Goal: Task Accomplishment & Management: Use online tool/utility

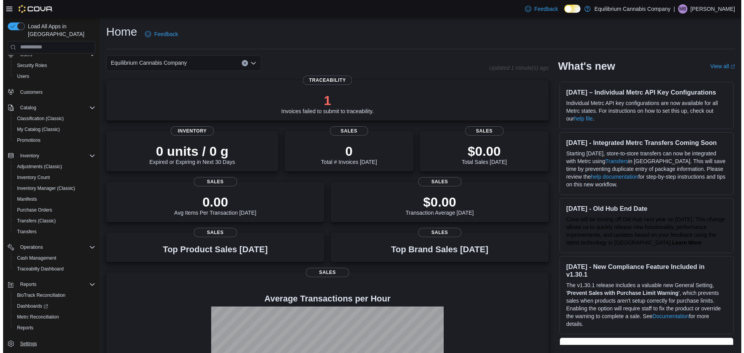
scroll to position [25, 0]
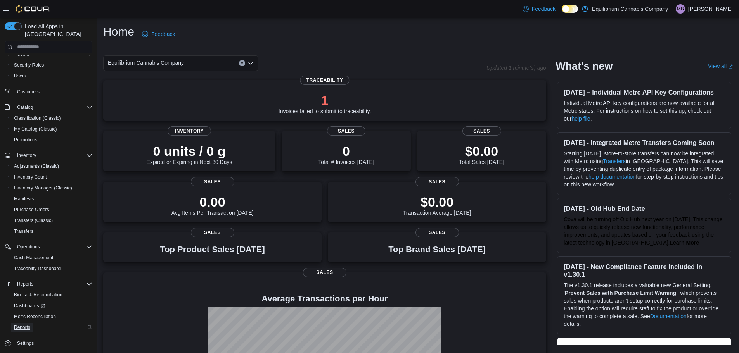
click at [28, 325] on span "Reports" at bounding box center [22, 328] width 16 height 6
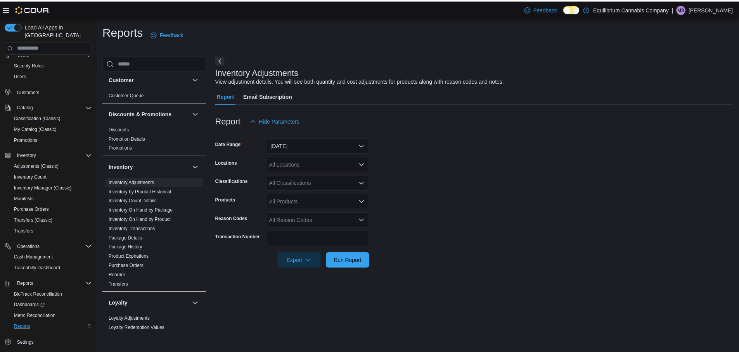
scroll to position [78, 0]
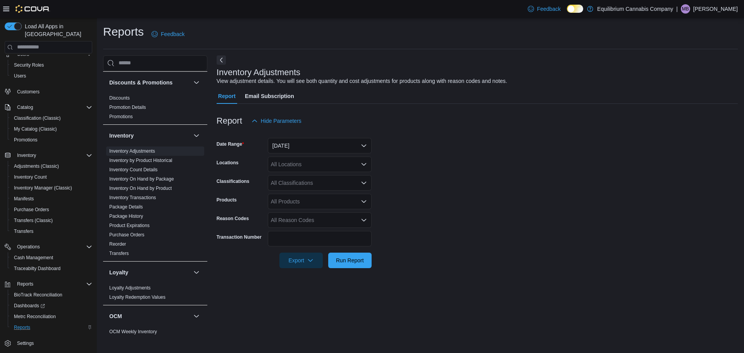
click at [371, 150] on form "Date Range [DATE] Locations All Locations Classifications All Classifications P…" at bounding box center [477, 199] width 521 height 140
click at [368, 149] on button "[DATE]" at bounding box center [320, 146] width 104 height 16
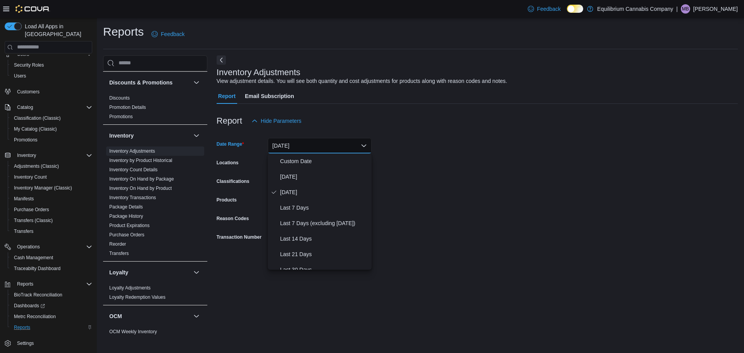
click at [444, 161] on form "Date Range [DATE] Locations All Locations Classifications All Classifications P…" at bounding box center [477, 199] width 521 height 140
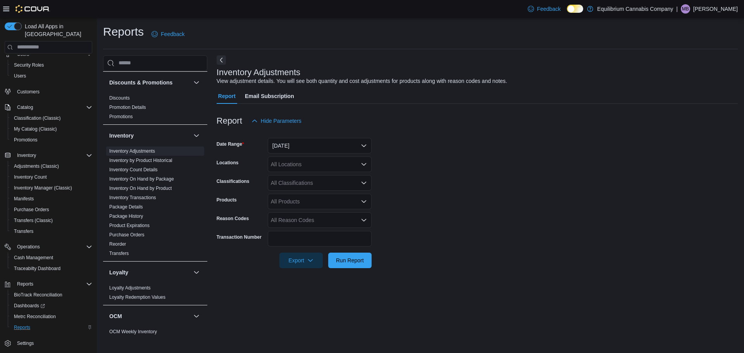
drag, startPoint x: 340, startPoint y: 281, endPoint x: 344, endPoint y: 269, distance: 12.9
click at [340, 281] on div "Inventory Adjustments View adjustment details. You will see both quantity and c…" at bounding box center [477, 195] width 521 height 280
drag, startPoint x: 345, startPoint y: 264, endPoint x: 340, endPoint y: 260, distance: 6.1
click at [345, 264] on span "Run Report" at bounding box center [350, 260] width 28 height 8
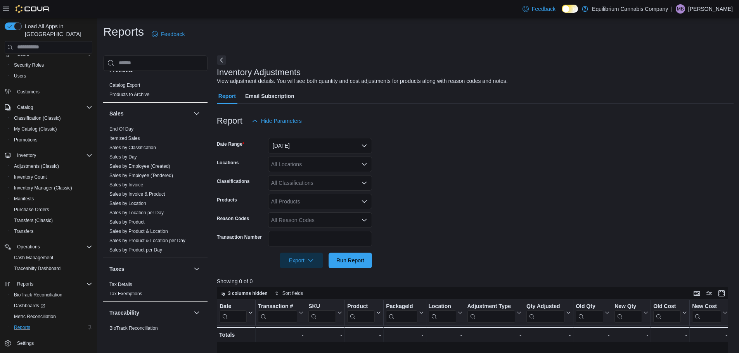
scroll to position [402, 0]
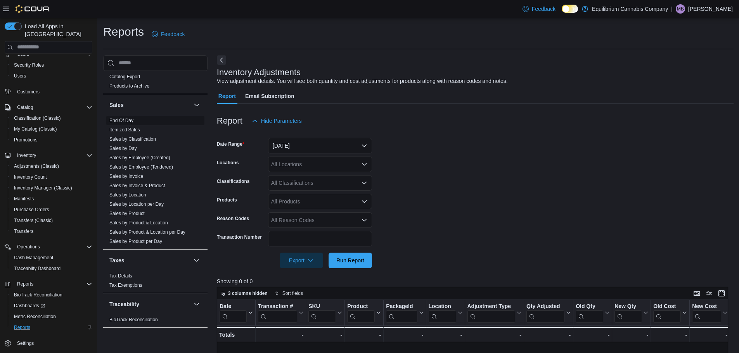
click at [124, 120] on link "End Of Day" at bounding box center [121, 120] width 24 height 5
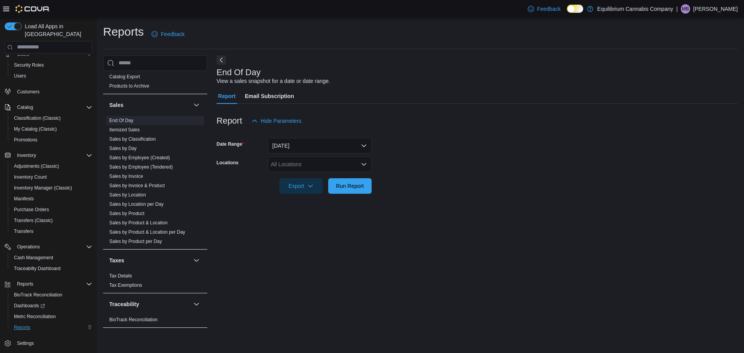
click at [372, 183] on form "Date Range Today Locations All Locations Export Run Report" at bounding box center [477, 161] width 521 height 65
click at [365, 185] on span "Run Report" at bounding box center [350, 186] width 34 height 16
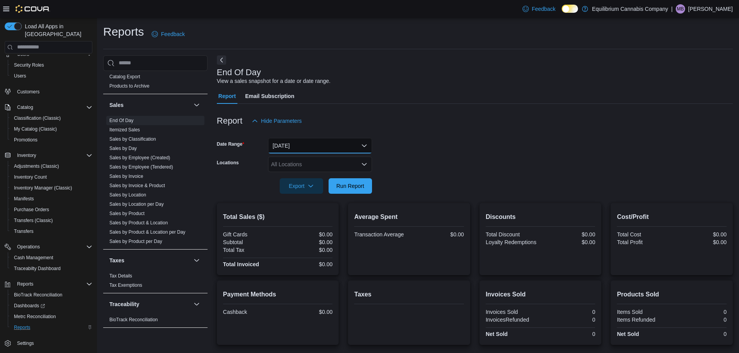
click at [366, 146] on button "Today" at bounding box center [320, 146] width 104 height 16
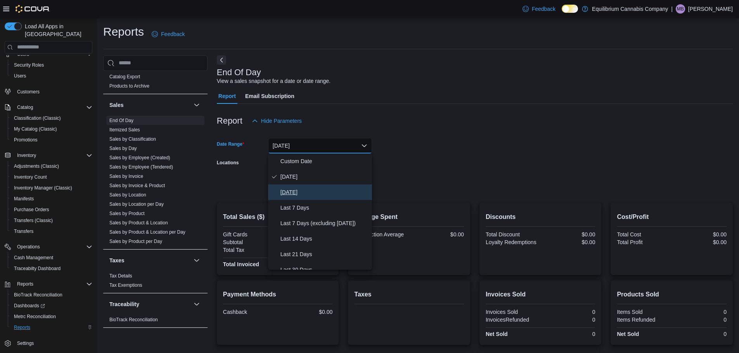
click at [326, 186] on button "Yesterday" at bounding box center [320, 193] width 104 height 16
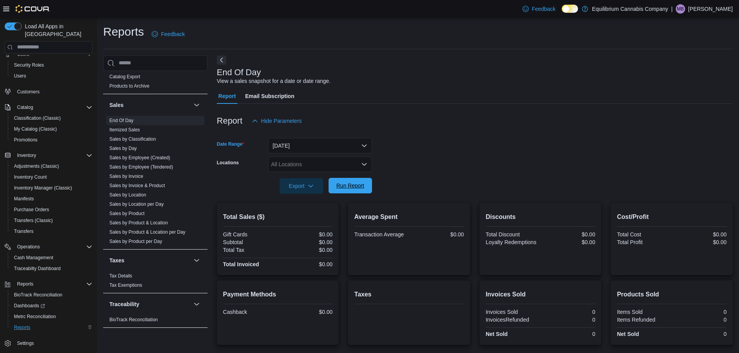
click at [368, 182] on button "Run Report" at bounding box center [349, 186] width 43 height 16
click at [308, 191] on span "Export" at bounding box center [301, 186] width 34 height 16
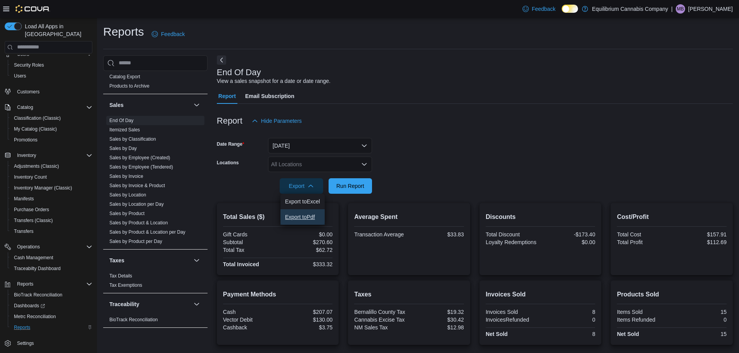
click at [287, 216] on span "Export to Pdf" at bounding box center [302, 217] width 35 height 6
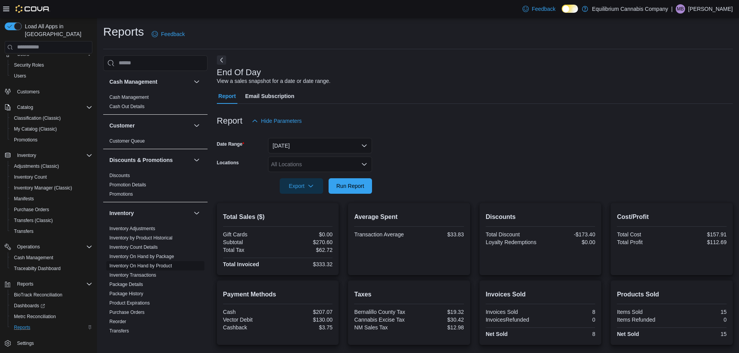
click at [146, 269] on span "Inventory On Hand by Product" at bounding box center [140, 266] width 62 height 6
click at [137, 268] on link "Inventory On Hand by Product" at bounding box center [140, 265] width 62 height 5
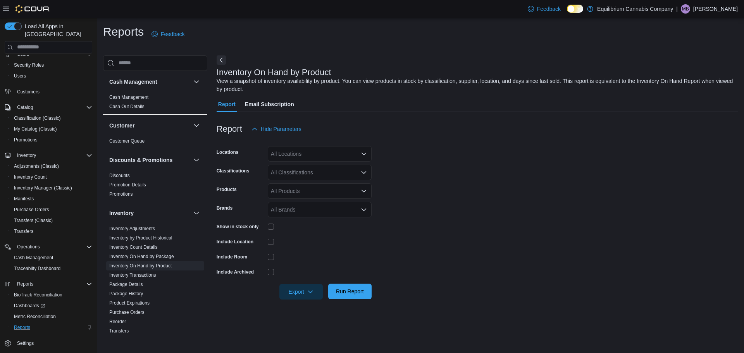
click at [363, 291] on span "Run Report" at bounding box center [350, 292] width 28 height 8
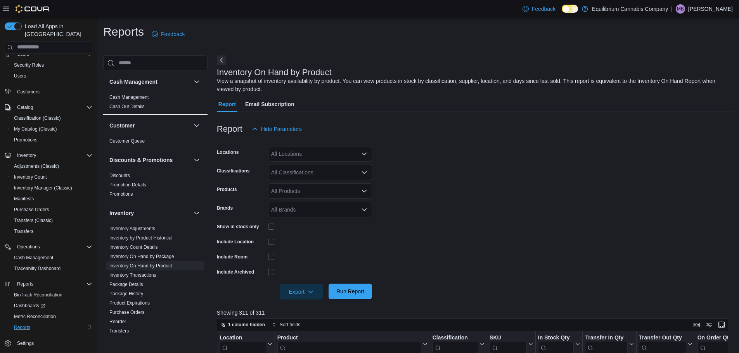
drag, startPoint x: 363, startPoint y: 289, endPoint x: 367, endPoint y: 286, distance: 5.6
click at [363, 289] on span "Run Report" at bounding box center [350, 292] width 28 height 8
click at [310, 289] on icon "button" at bounding box center [310, 291] width 6 height 6
click at [308, 247] on span "Export to Excel" at bounding box center [302, 245] width 35 height 6
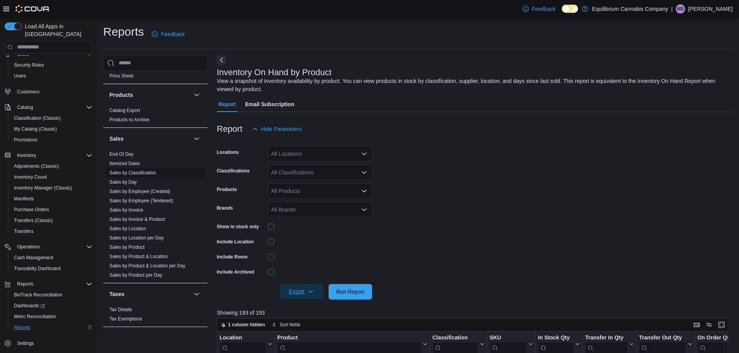
scroll to position [388, 0]
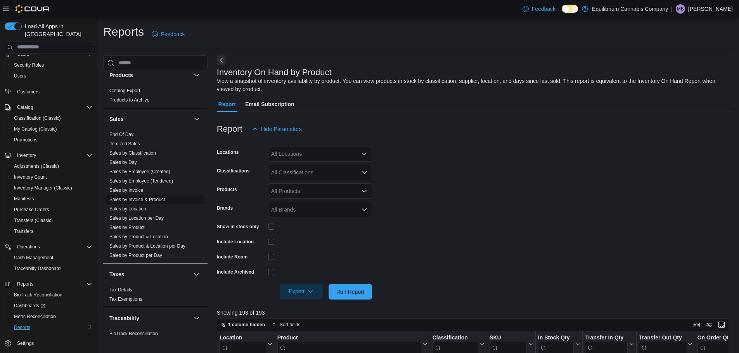
click at [139, 203] on span "Sales by Invoice & Product" at bounding box center [155, 199] width 98 height 9
click at [167, 199] on span "Sales by Invoice & Product" at bounding box center [155, 199] width 98 height 9
click at [142, 201] on link "Sales by Invoice & Product" at bounding box center [136, 199] width 55 height 5
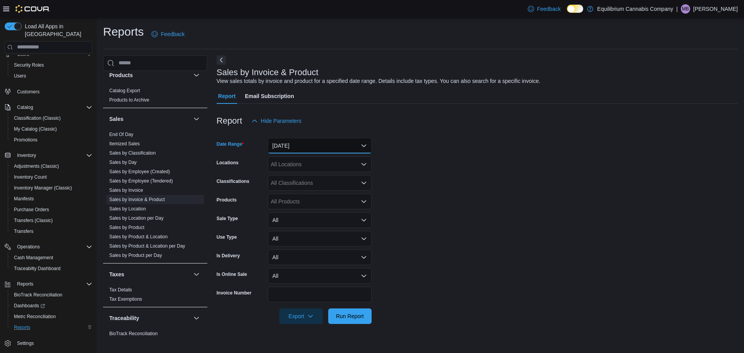
click at [365, 144] on button "Yesterday" at bounding box center [320, 146] width 104 height 16
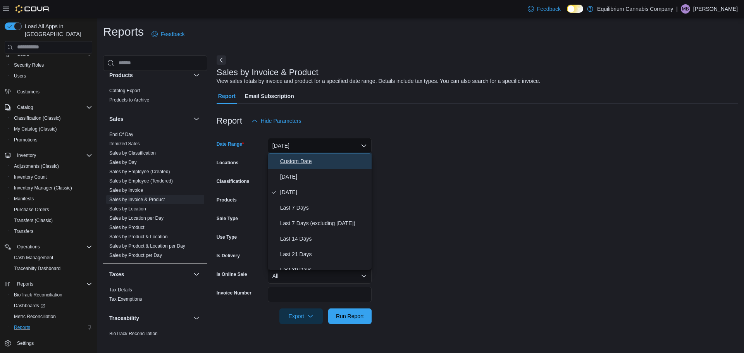
click at [341, 158] on span "Custom Date" at bounding box center [324, 161] width 88 height 9
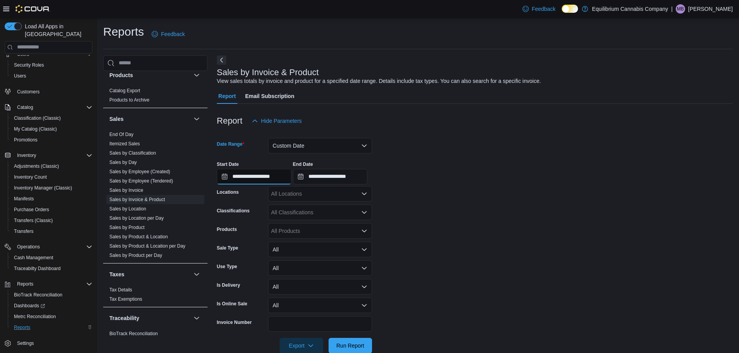
click at [257, 180] on input "**********" at bounding box center [254, 177] width 74 height 16
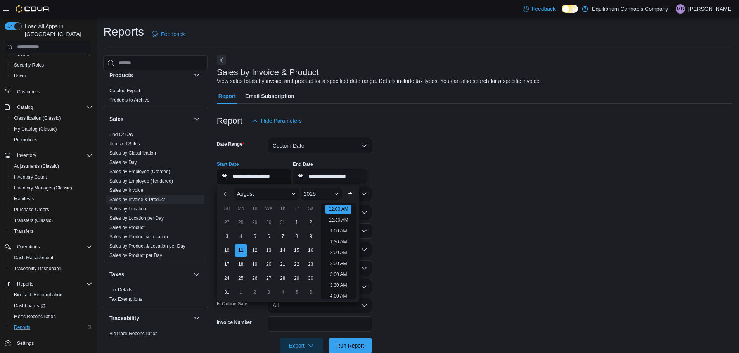
scroll to position [24, 0]
click at [237, 237] on div "4" at bounding box center [241, 237] width 14 height 14
type input "**********"
click at [335, 175] on input "**********" at bounding box center [330, 177] width 74 height 16
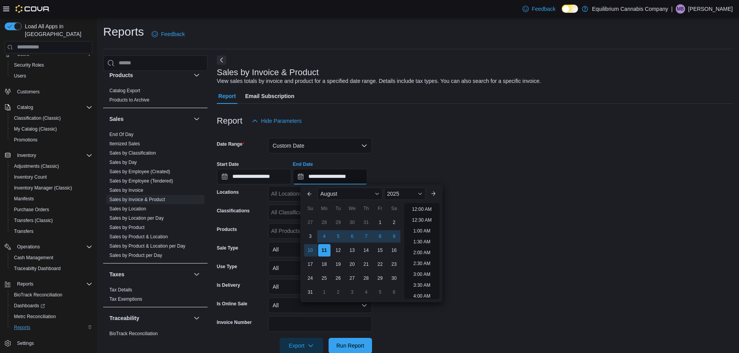
scroll to position [426, 0]
click at [308, 254] on div "10" at bounding box center [310, 250] width 14 height 14
type input "**********"
click at [416, 161] on div "**********" at bounding box center [475, 169] width 516 height 29
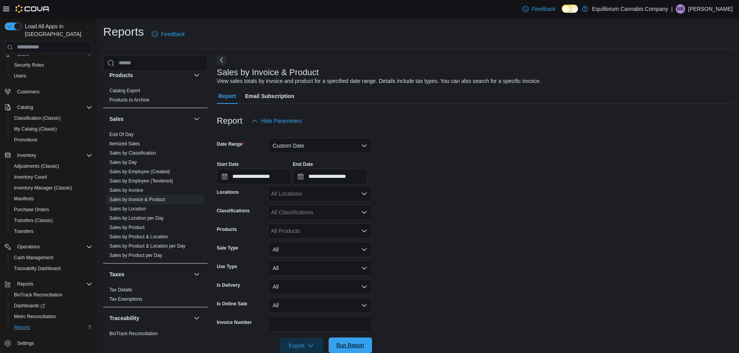
click at [346, 346] on span "Run Report" at bounding box center [350, 346] width 28 height 8
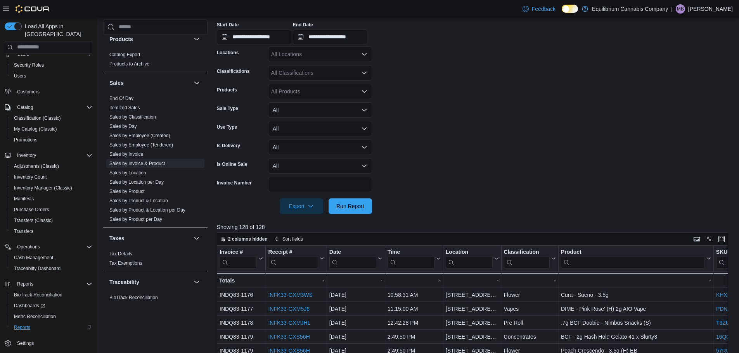
scroll to position [155, 0]
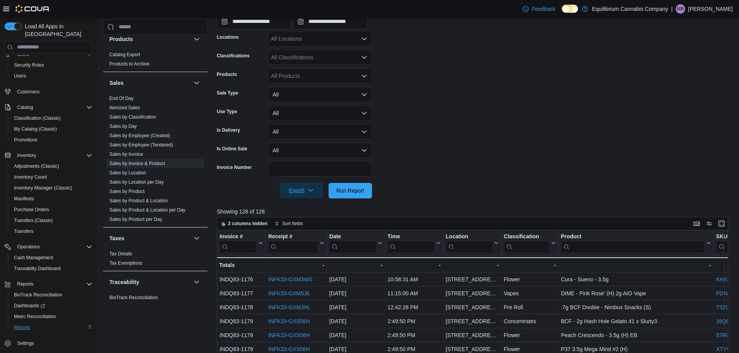
click at [304, 196] on span "Export" at bounding box center [301, 191] width 34 height 16
click at [304, 206] on span "Export to Excel" at bounding box center [302, 206] width 35 height 6
click at [129, 218] on link "Sales by Product per Day" at bounding box center [135, 219] width 53 height 5
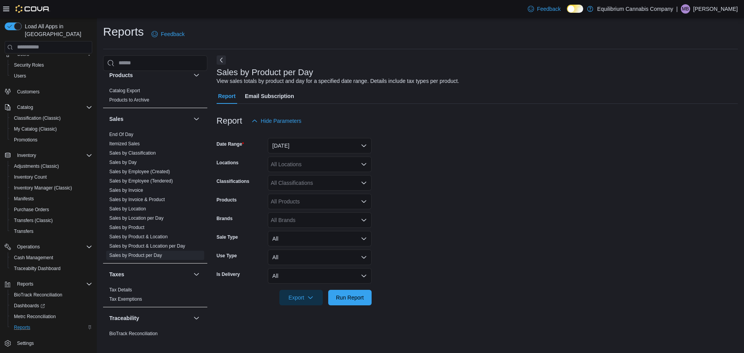
click at [364, 201] on icon "Open list of options" at bounding box center [364, 202] width 6 height 6
click at [532, 153] on form "Date Range Yesterday Locations All Locations Classifications All Classification…" at bounding box center [477, 217] width 521 height 177
click at [140, 231] on span "Sales by Product" at bounding box center [155, 227] width 98 height 9
click at [142, 227] on link "Sales by Product" at bounding box center [126, 227] width 35 height 5
click at [368, 143] on button "Yesterday" at bounding box center [320, 146] width 104 height 16
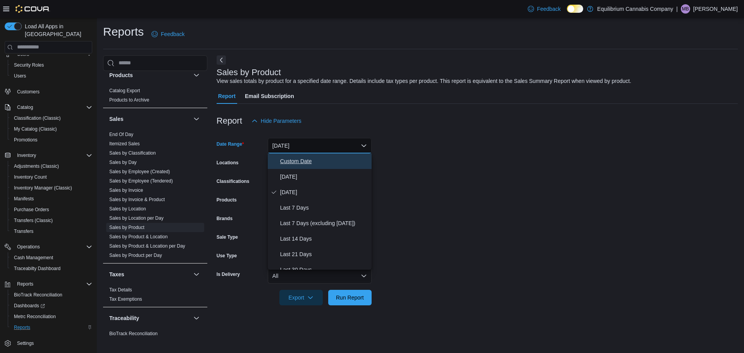
click at [319, 164] on span "Custom Date" at bounding box center [324, 161] width 88 height 9
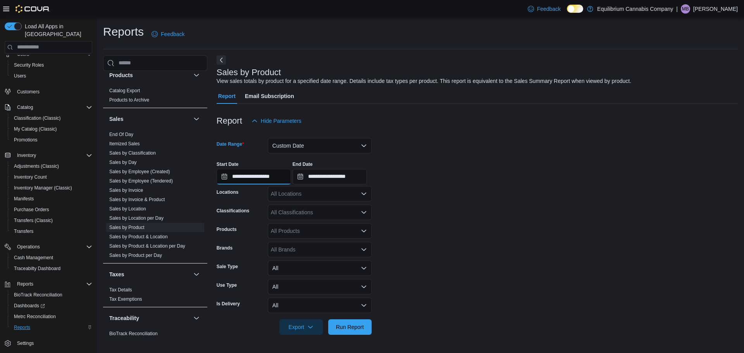
click at [266, 182] on input "**********" at bounding box center [254, 177] width 74 height 16
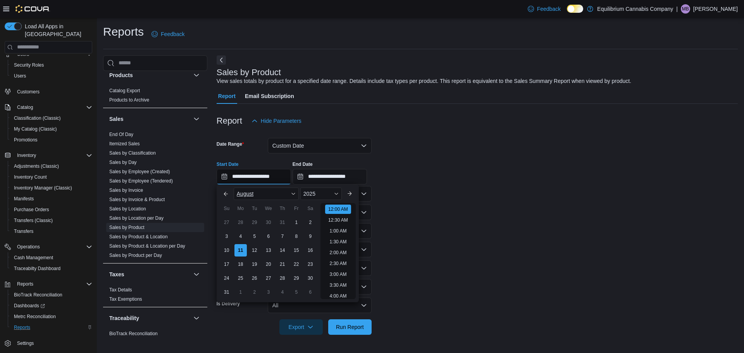
scroll to position [24, 0]
click at [243, 237] on div "4" at bounding box center [241, 237] width 14 height 14
type input "**********"
click at [332, 178] on input "**********" at bounding box center [330, 177] width 74 height 16
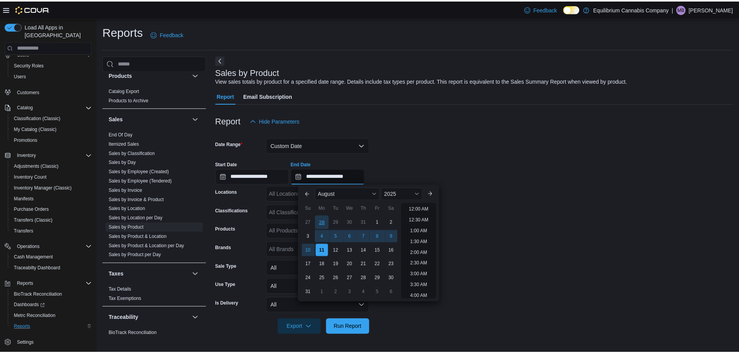
scroll to position [426, 0]
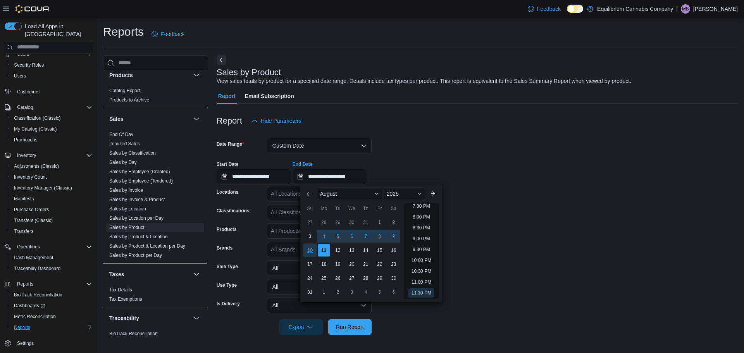
click at [314, 252] on div "10" at bounding box center [310, 250] width 14 height 14
type input "**********"
click at [415, 141] on form "**********" at bounding box center [477, 232] width 521 height 206
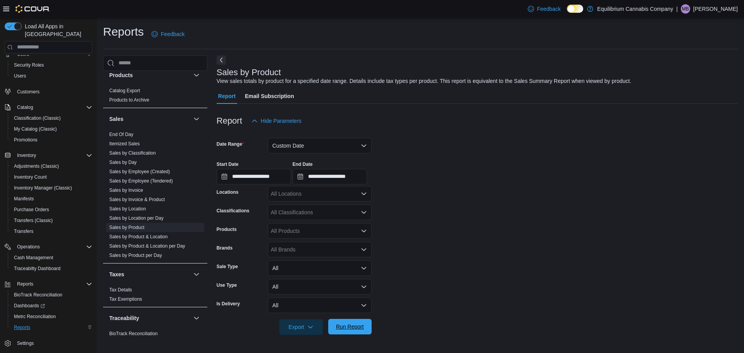
click at [356, 331] on span "Run Report" at bounding box center [350, 327] width 34 height 16
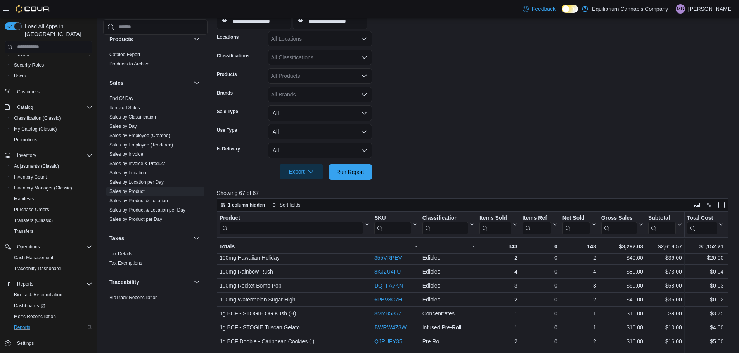
drag, startPoint x: 283, startPoint y: 167, endPoint x: 286, endPoint y: 173, distance: 5.9
click at [282, 167] on button "Export" at bounding box center [301, 172] width 43 height 16
drag, startPoint x: 293, startPoint y: 189, endPoint x: 302, endPoint y: 188, distance: 8.2
click at [295, 188] on span "Export to Excel" at bounding box center [302, 188] width 35 height 6
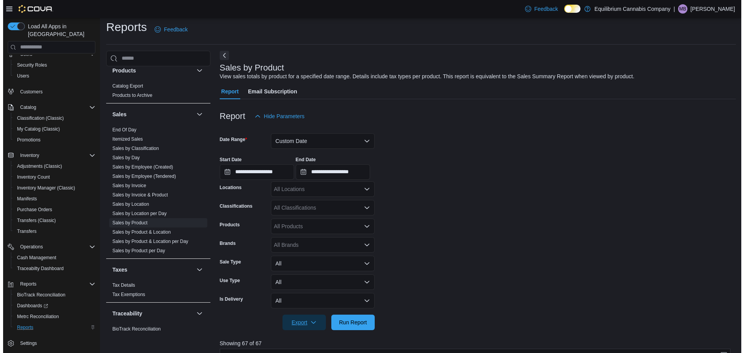
scroll to position [0, 0]
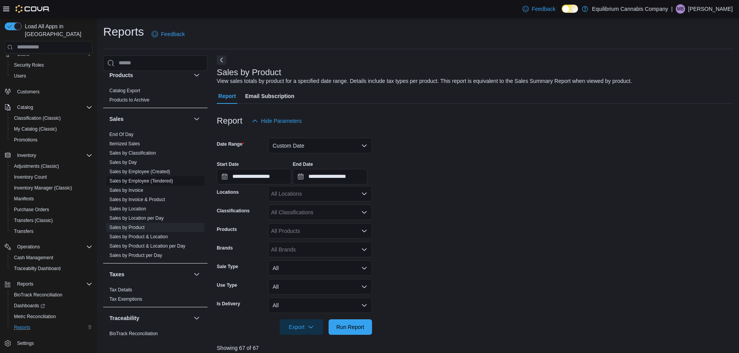
click at [133, 177] on span "Sales by Employee (Tendered)" at bounding box center [155, 180] width 98 height 9
click at [159, 179] on link "Sales by Employee (Tendered)" at bounding box center [141, 180] width 64 height 5
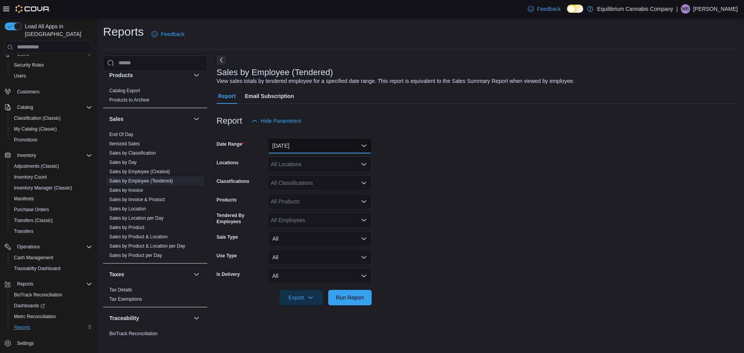
click at [331, 142] on button "Yesterday" at bounding box center [320, 146] width 104 height 16
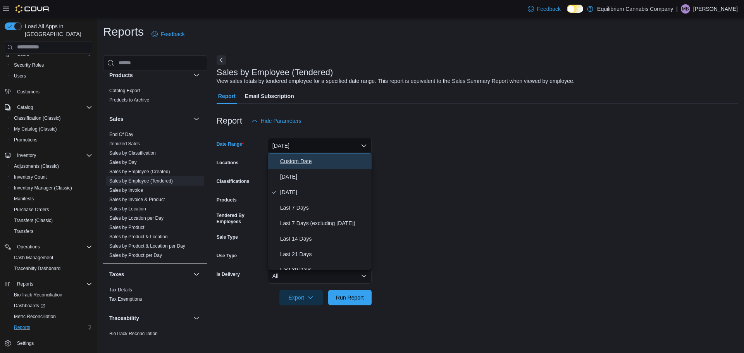
click at [306, 161] on span "Custom Date" at bounding box center [324, 161] width 88 height 9
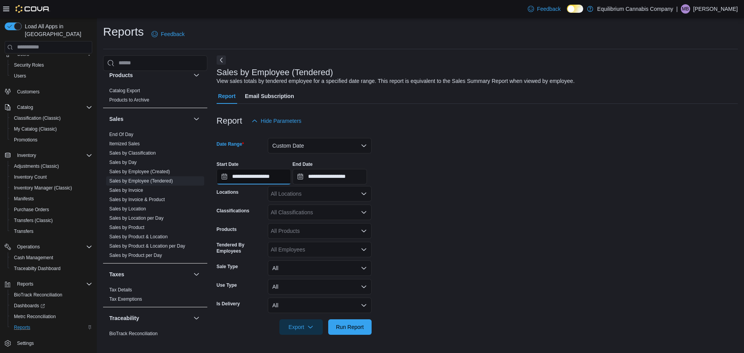
click at [283, 178] on input "**********" at bounding box center [254, 177] width 74 height 16
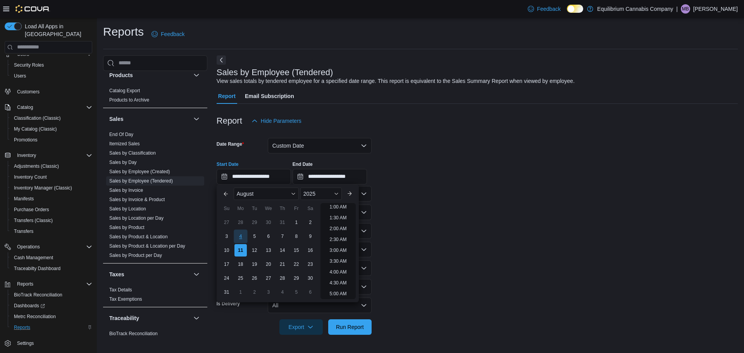
click at [243, 234] on div "4" at bounding box center [241, 237] width 14 height 14
type input "**********"
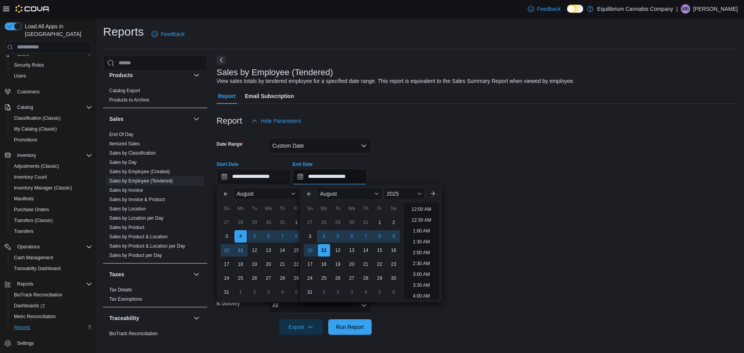
click at [333, 178] on input "**********" at bounding box center [330, 177] width 74 height 16
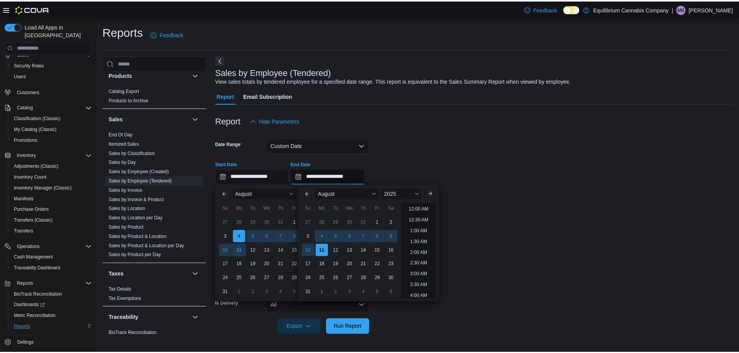
scroll to position [426, 0]
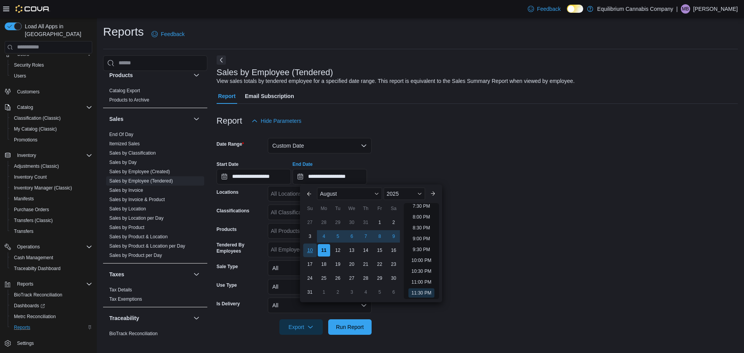
drag, startPoint x: 313, startPoint y: 249, endPoint x: 365, endPoint y: 198, distance: 72.4
click at [314, 249] on div "10" at bounding box center [310, 250] width 12 height 12
type input "**********"
drag, startPoint x: 491, startPoint y: 131, endPoint x: 489, endPoint y: 138, distance: 7.1
click at [492, 132] on div at bounding box center [477, 133] width 521 height 9
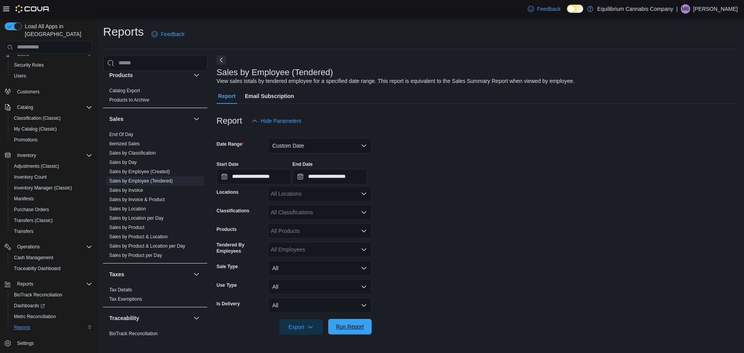
click at [343, 332] on span "Run Report" at bounding box center [350, 327] width 34 height 16
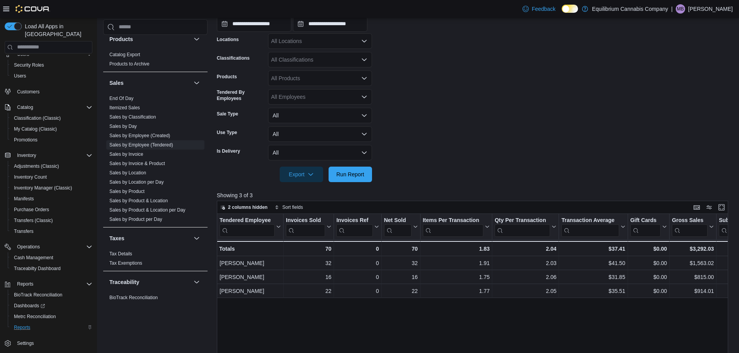
scroll to position [155, 0]
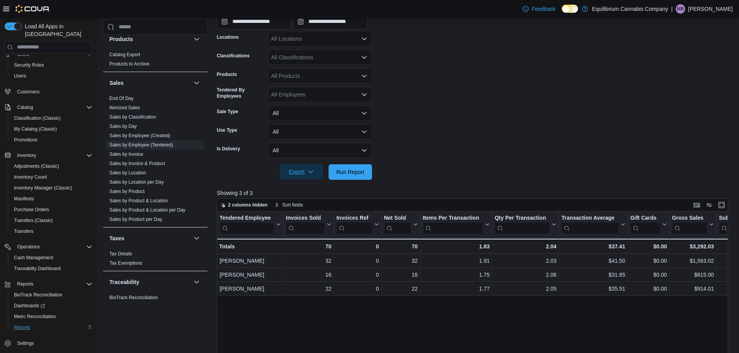
click at [307, 178] on span "Export" at bounding box center [301, 172] width 34 height 16
click at [304, 189] on span "Export to Excel" at bounding box center [302, 188] width 35 height 6
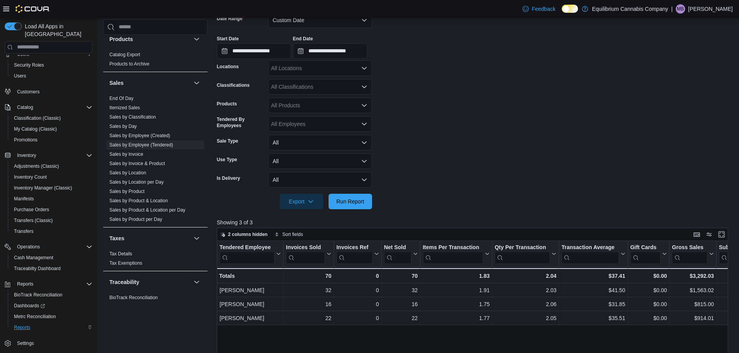
scroll to position [95, 0]
